Goal: Obtain resource: Download file/media

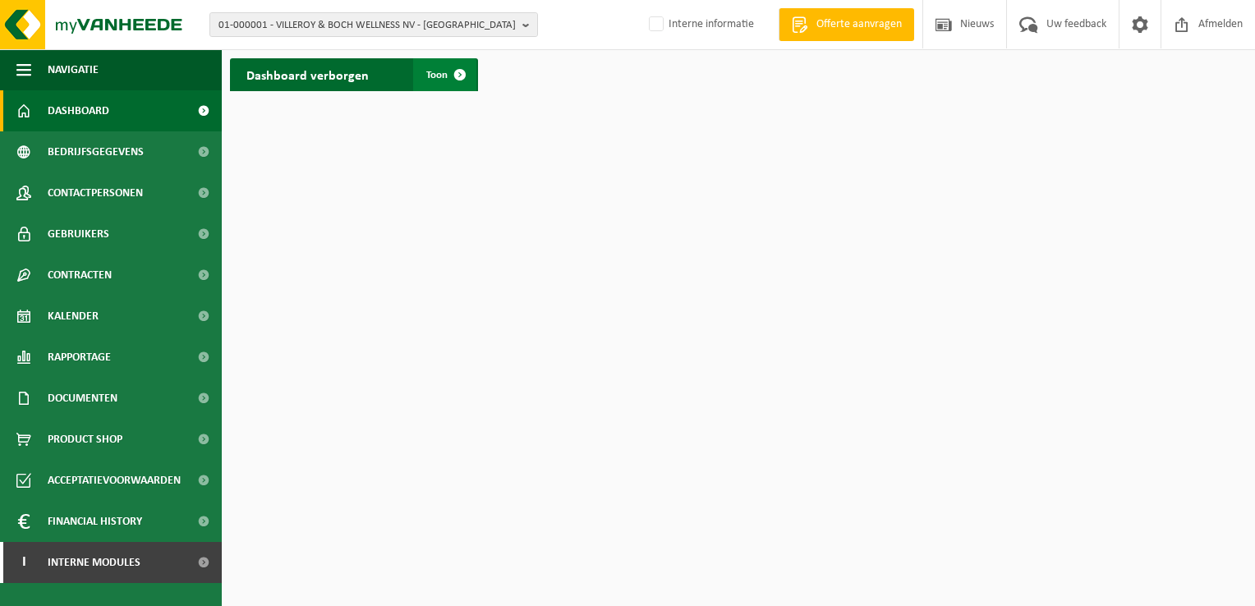
click at [462, 75] on span at bounding box center [460, 74] width 33 height 33
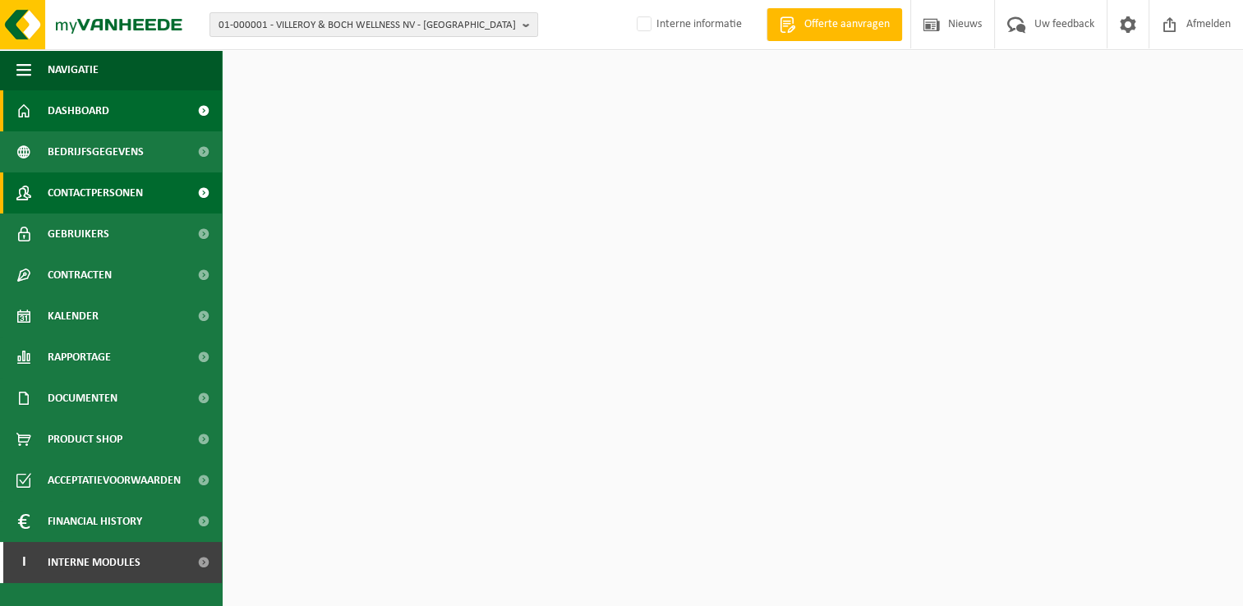
click at [125, 192] on span "Contactpersonen" at bounding box center [95, 192] width 95 height 41
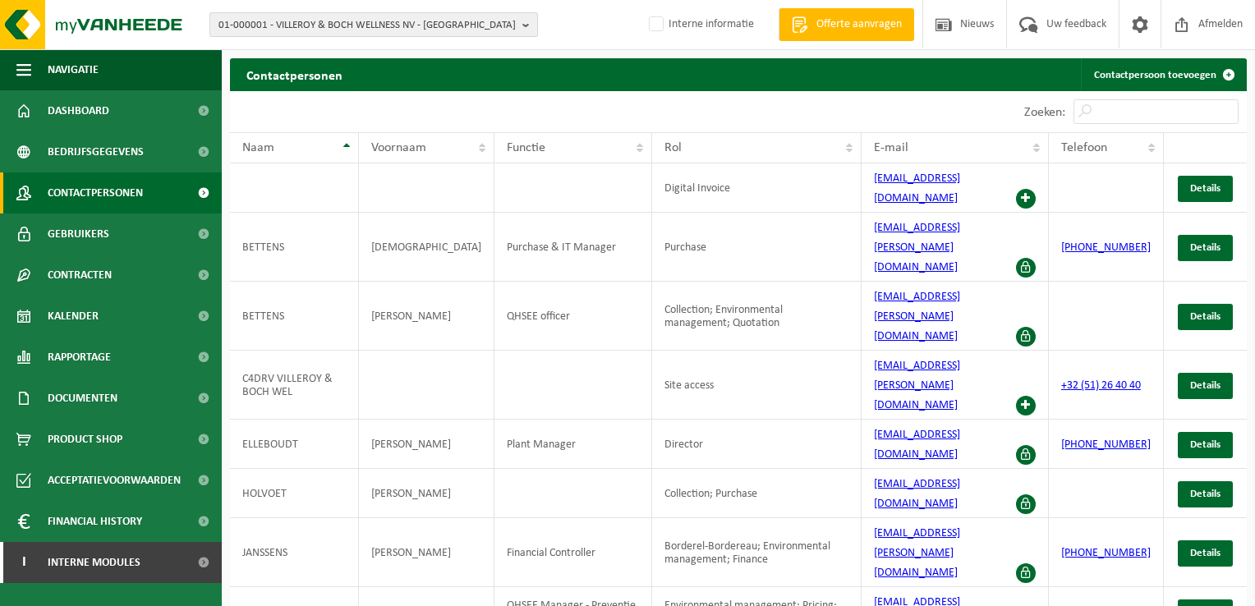
click at [526, 23] on b "button" at bounding box center [529, 24] width 15 height 23
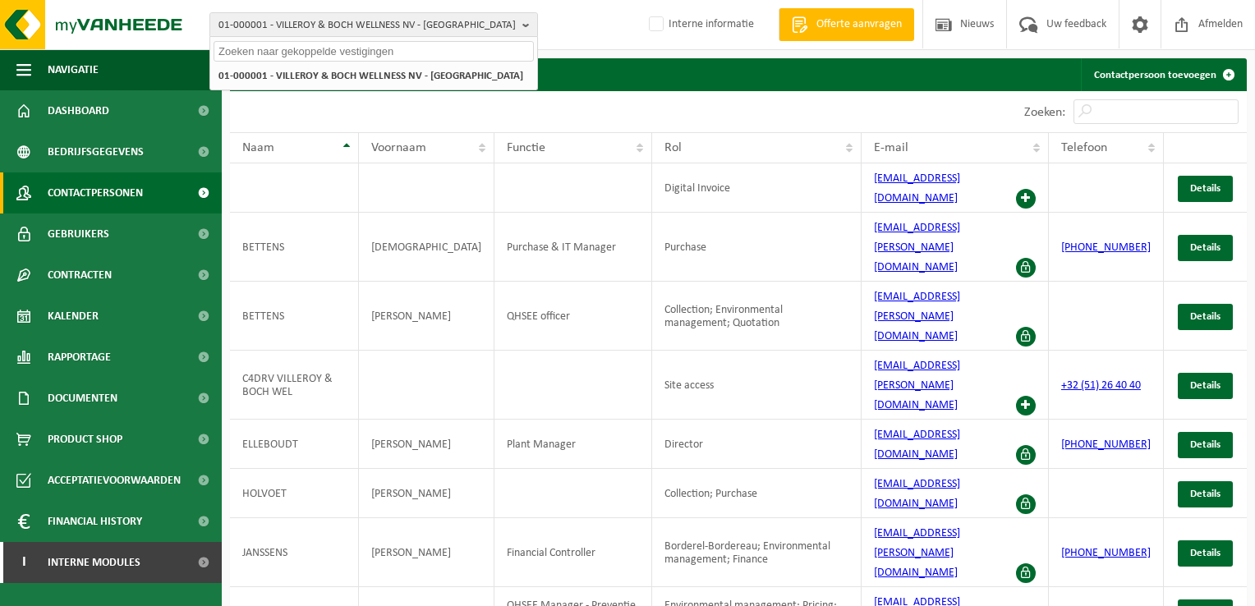
click at [347, 51] on input "text" at bounding box center [374, 51] width 320 height 21
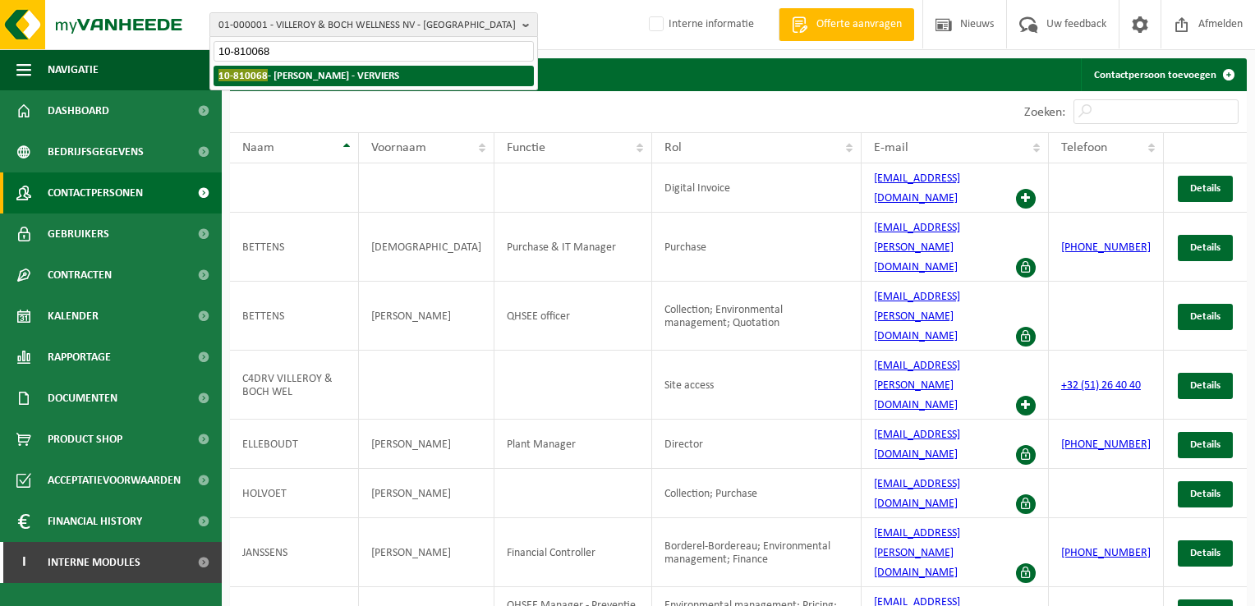
type input "10-810068"
click at [395, 74] on strong "10-810068 - CHRISTINE FAGNOUL - VERVIERS" at bounding box center [308, 75] width 181 height 12
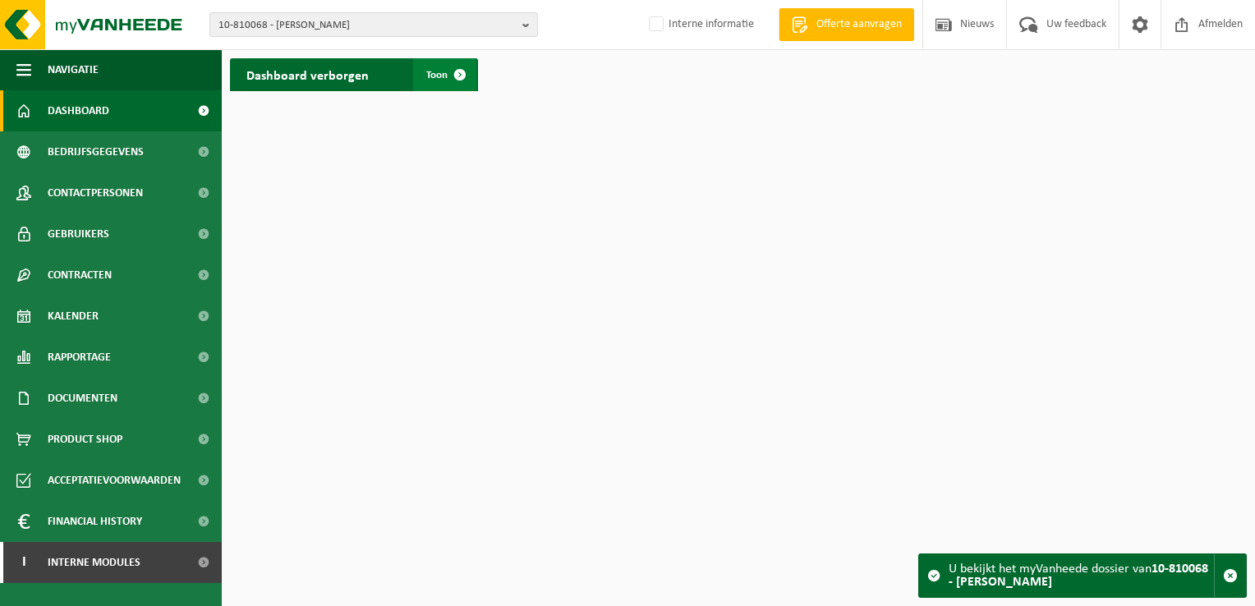
click at [457, 75] on span at bounding box center [460, 74] width 33 height 33
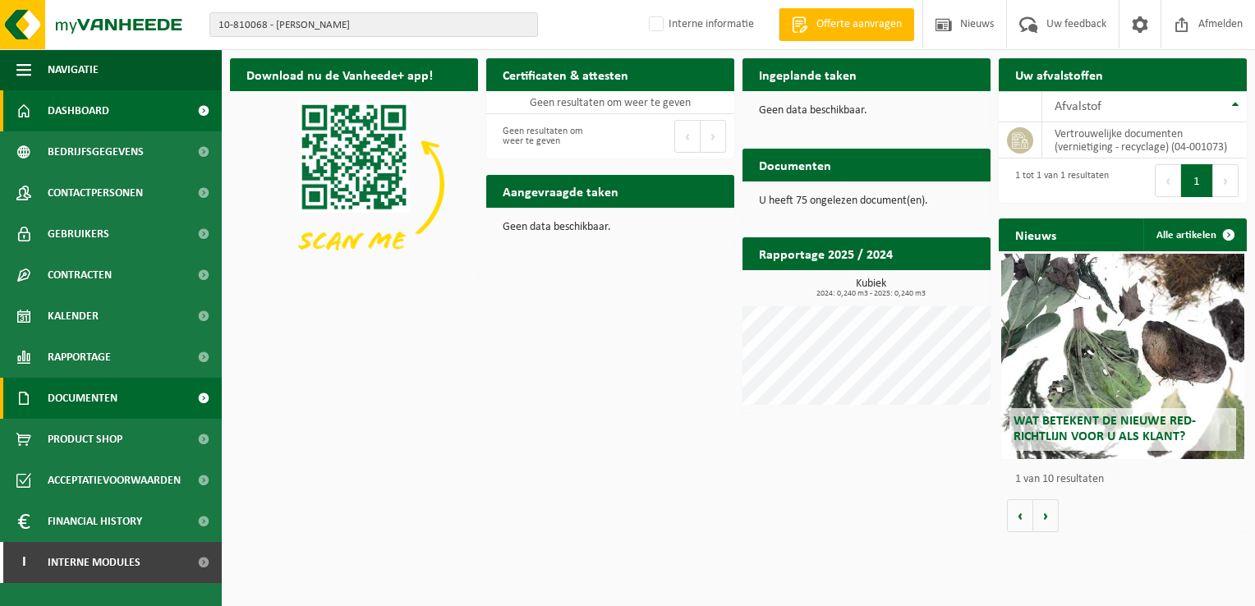
drag, startPoint x: 96, startPoint y: 396, endPoint x: 125, endPoint y: 402, distance: 29.5
click at [98, 397] on span "Documenten" at bounding box center [83, 398] width 70 height 41
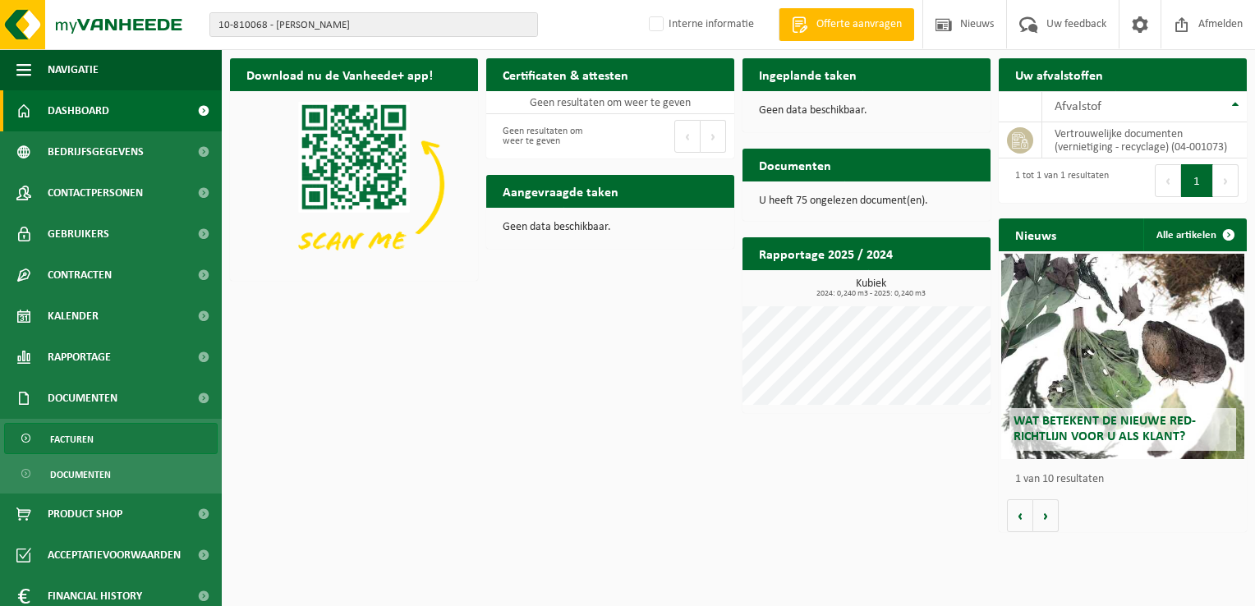
click at [92, 435] on span "Facturen" at bounding box center [72, 439] width 44 height 31
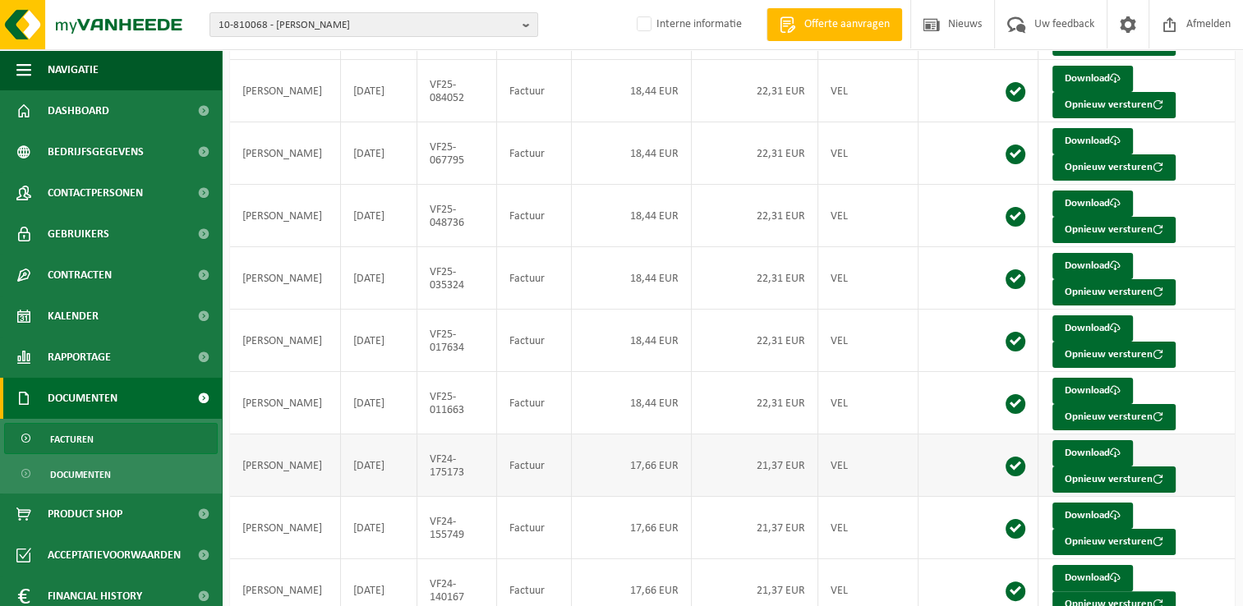
scroll to position [276, 0]
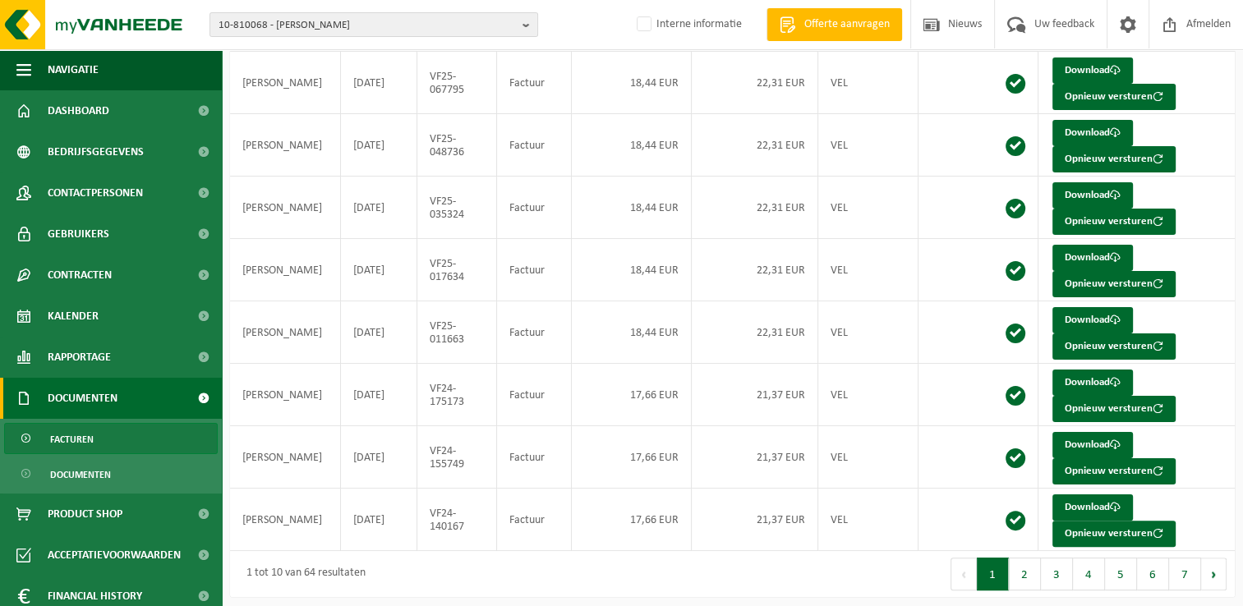
click at [1019, 563] on button "2" at bounding box center [1025, 574] width 32 height 33
click at [1002, 570] on button "1" at bounding box center [993, 574] width 32 height 33
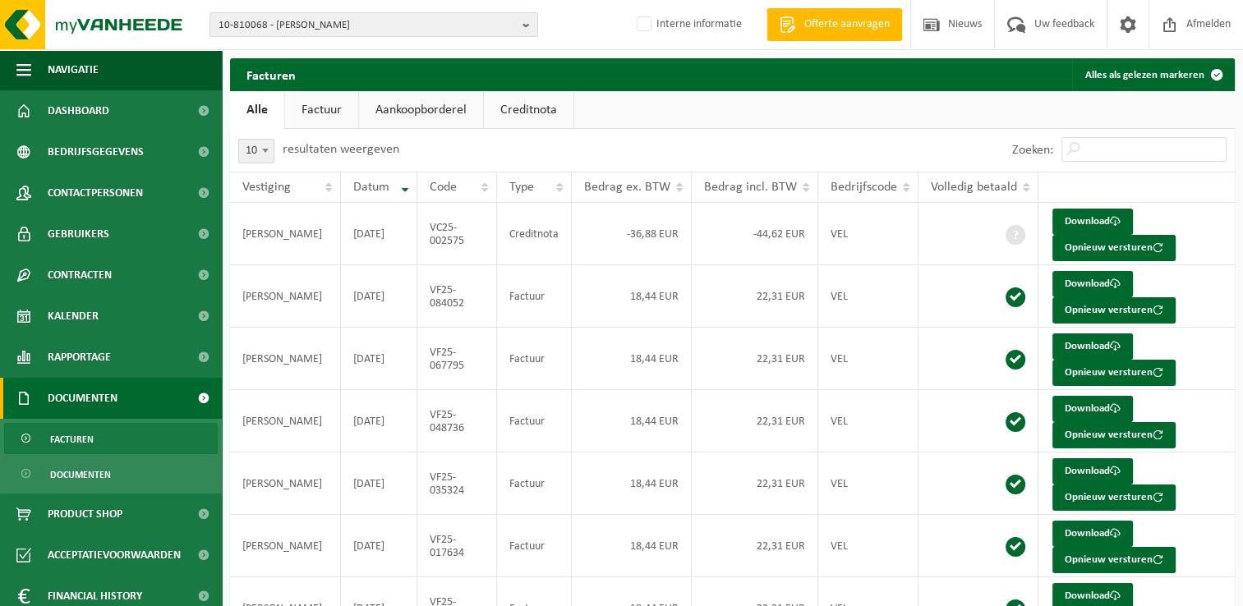
scroll to position [0, 0]
click at [1088, 224] on link "Download" at bounding box center [1092, 222] width 80 height 26
